Goal: Task Accomplishment & Management: Use online tool/utility

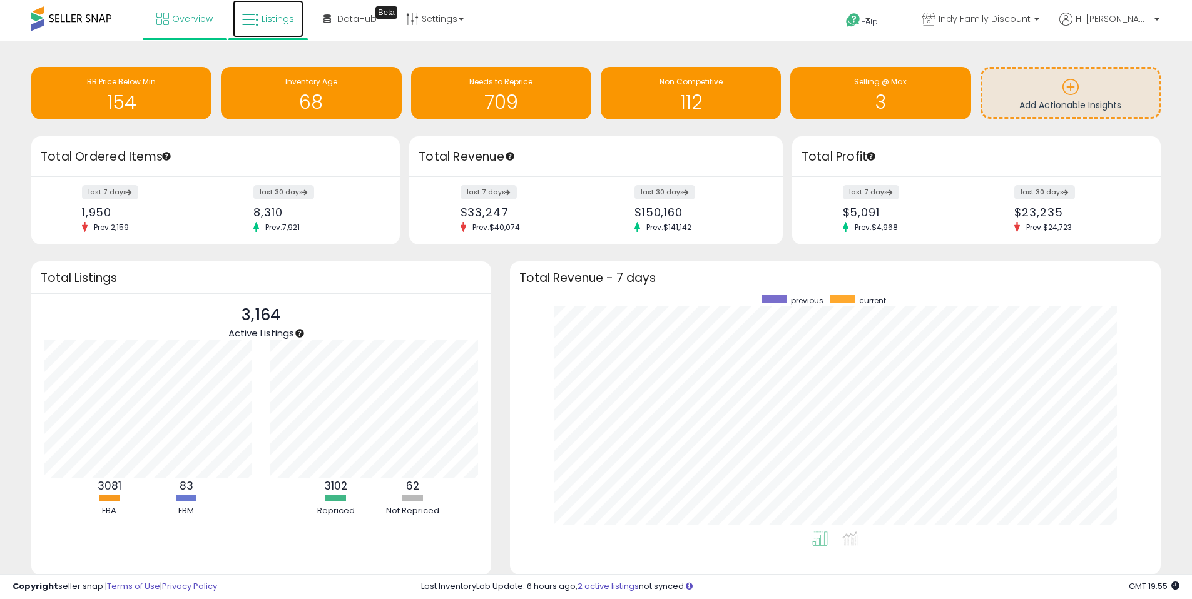
click at [251, 18] on icon at bounding box center [250, 20] width 16 height 16
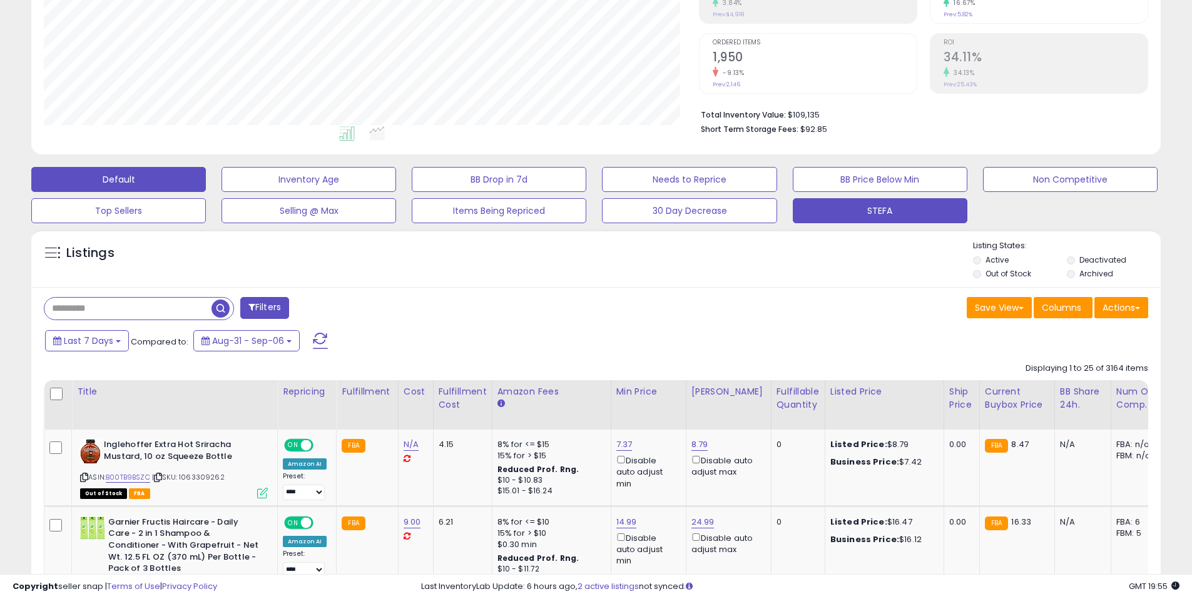
scroll to position [256, 655]
click at [1123, 315] on button "Actions" at bounding box center [1121, 307] width 54 height 21
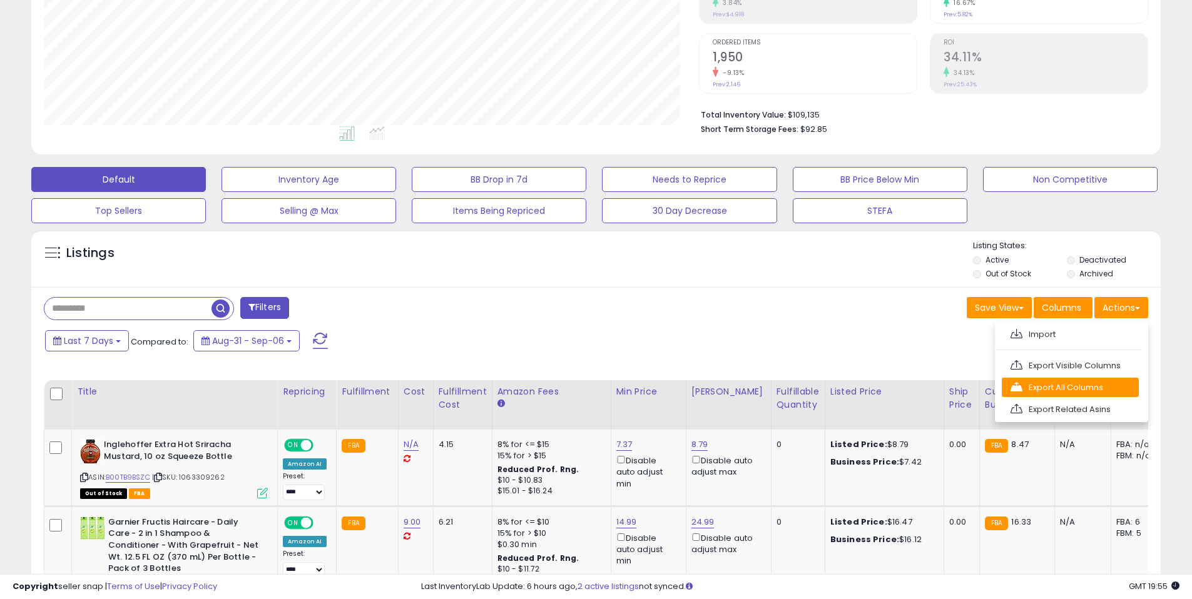
click at [1107, 384] on link "Export All Columns" at bounding box center [1069, 387] width 137 height 19
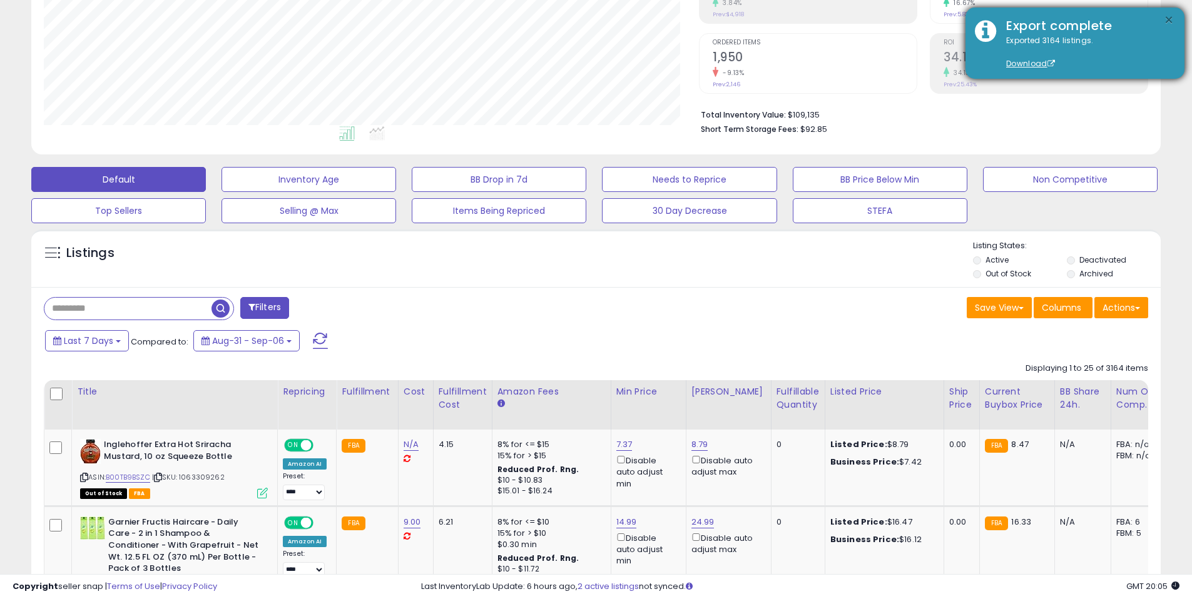
click at [1167, 20] on button "×" at bounding box center [1168, 21] width 10 height 16
